Goal: Transaction & Acquisition: Subscribe to service/newsletter

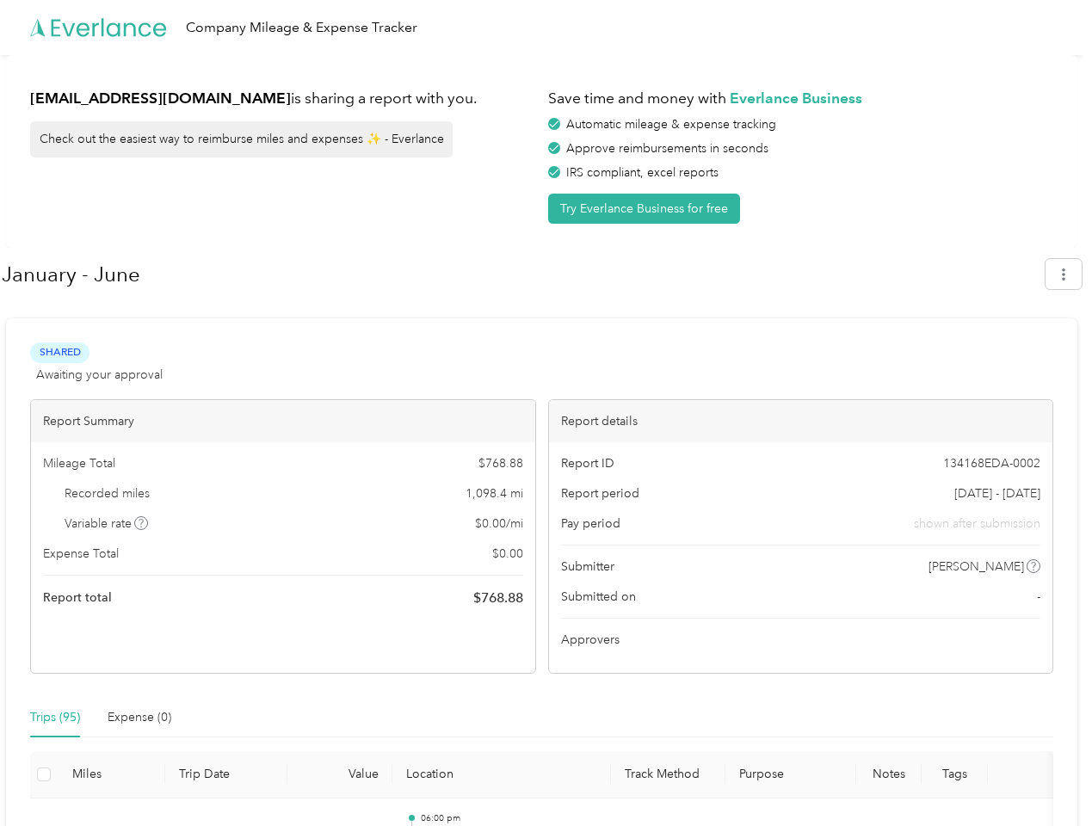
click at [549, 413] on div "Report details" at bounding box center [801, 421] width 504 height 42
click at [545, 28] on div "Company Mileage & Expense Tracker" at bounding box center [541, 27] width 1083 height 55
click at [647, 208] on button "Try Everlance Business for free" at bounding box center [644, 209] width 192 height 30
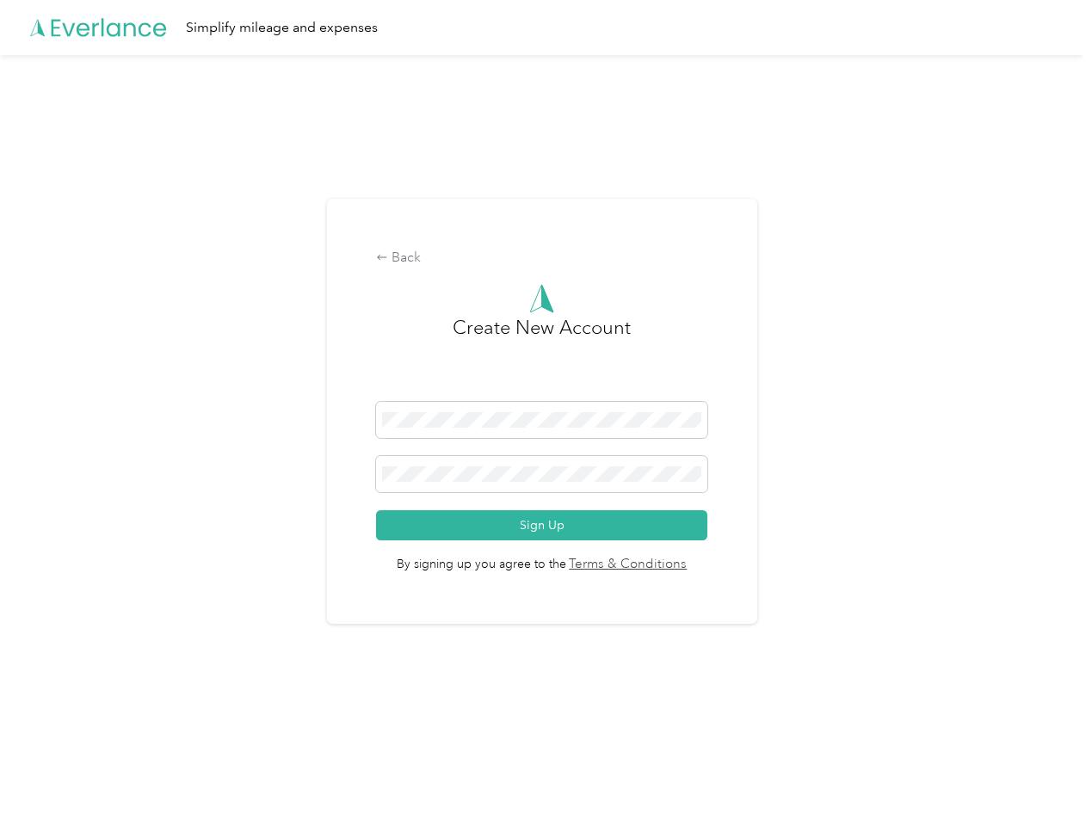
click at [522, 274] on div "Back Create New Account Sign Up By signing up you agree to the Terms & Conditio…" at bounding box center [542, 412] width 430 height 426
click at [1072, 274] on div "Back Create New Account Sign Up By signing up you agree to the Terms & Conditio…" at bounding box center [541, 418] width 1083 height 727
click at [142, 523] on div "Back Create New Account Sign Up By signing up you agree to the Terms & Conditio…" at bounding box center [541, 418] width 1083 height 727
click at [678, 566] on link "Terms & Conditions" at bounding box center [626, 565] width 121 height 20
click at [55, 717] on div "Back Create New Account Sign Up By signing up you agree to the Terms & Conditio…" at bounding box center [541, 418] width 1083 height 727
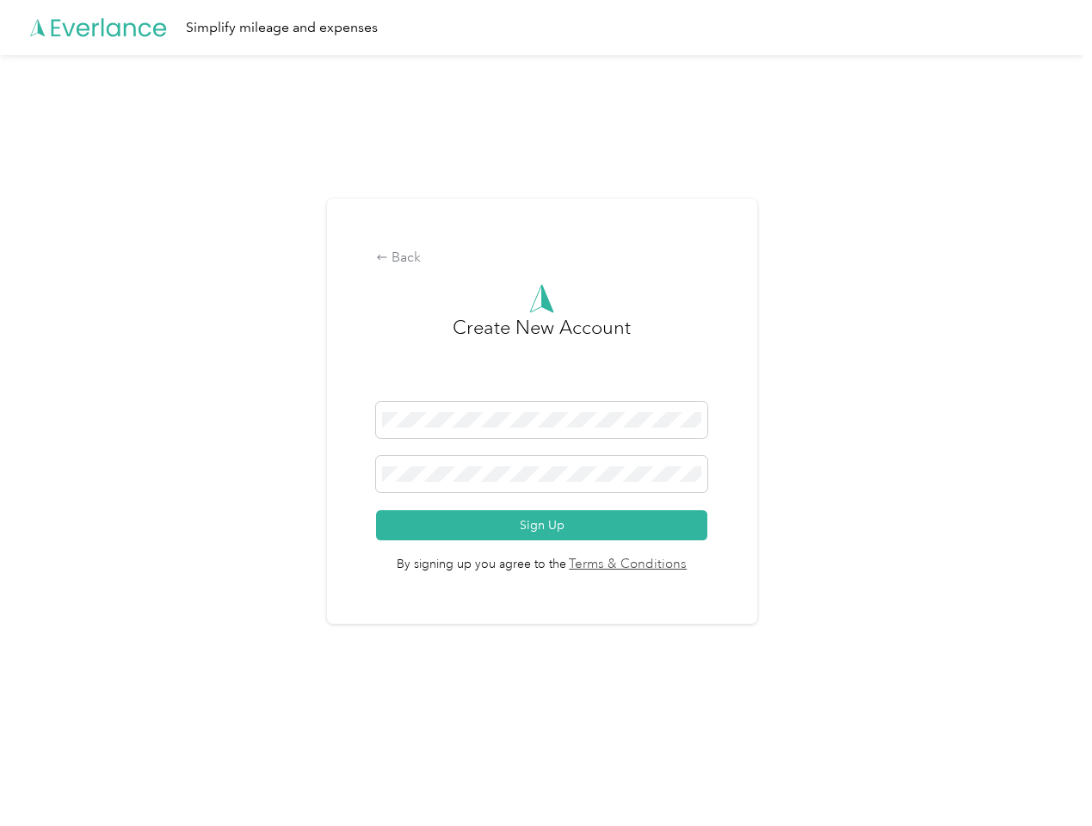
click at [139, 717] on div "Back Create New Account Sign Up By signing up you agree to the Terms & Conditio…" at bounding box center [541, 418] width 1083 height 727
click at [44, 774] on div "Back Create New Account Sign Up By signing up you agree to the Terms & Conditio…" at bounding box center [541, 418] width 1083 height 727
